Goal: Transaction & Acquisition: Download file/media

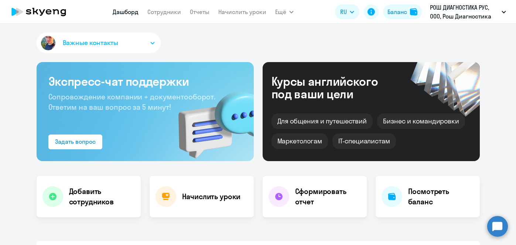
select select "30"
click at [204, 13] on link "Отчеты" at bounding box center [200, 11] width 20 height 7
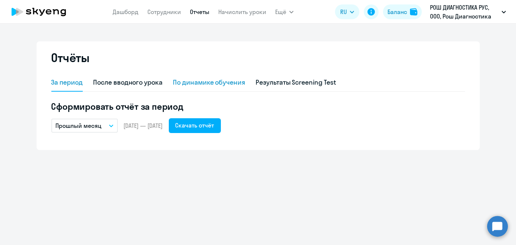
click at [192, 85] on div "По динамике обучения" at bounding box center [209, 83] width 72 height 10
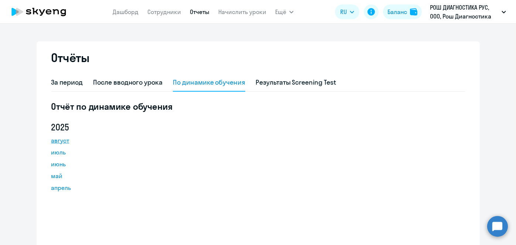
click at [66, 141] on link "август" at bounding box center [84, 140] width 66 height 9
